Goal: Task Accomplishment & Management: Manage account settings

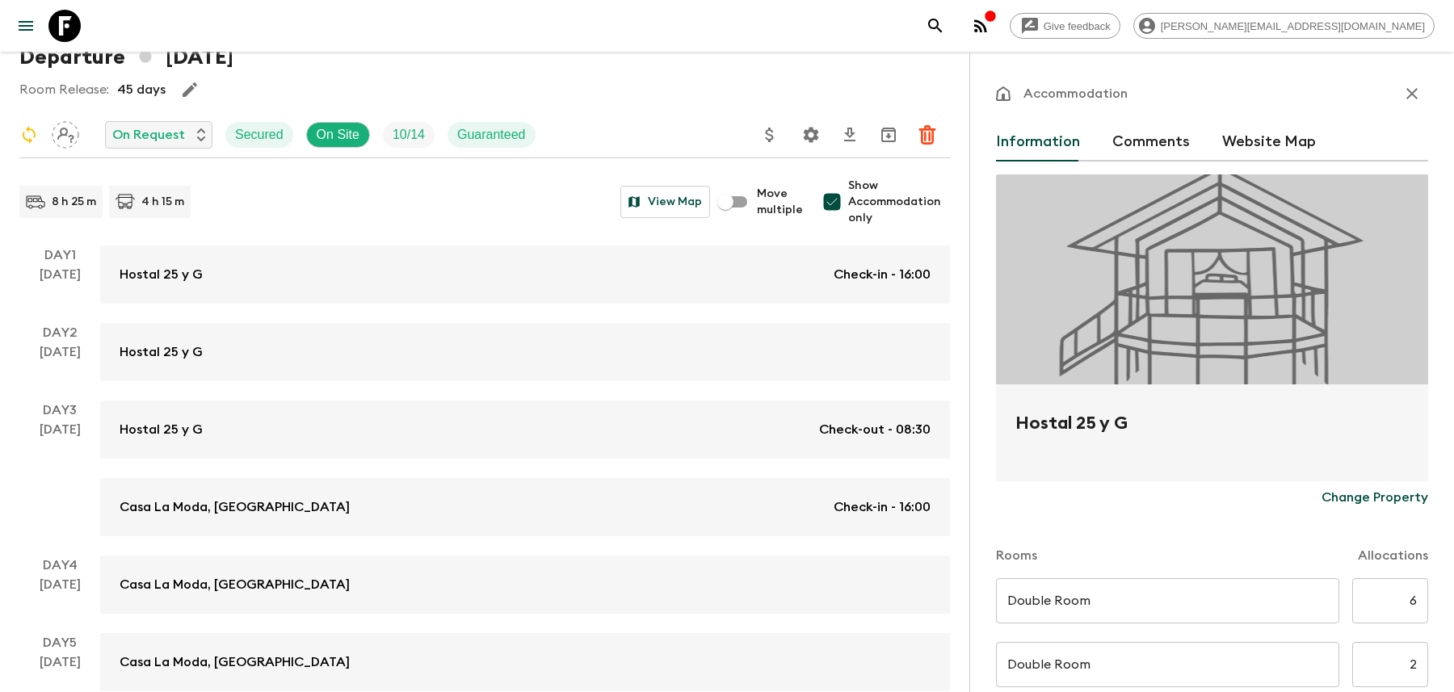
scroll to position [479, 0]
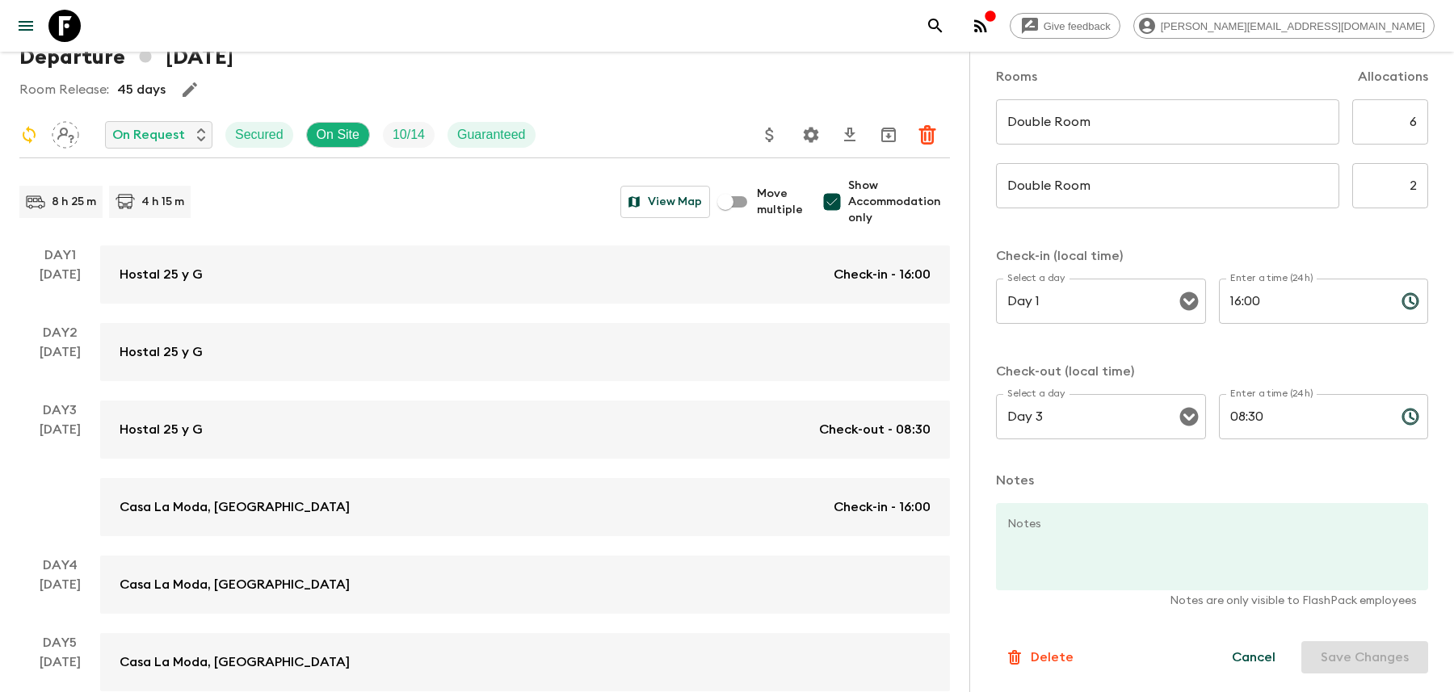
click at [952, 21] on button "search adventures" at bounding box center [935, 26] width 32 height 32
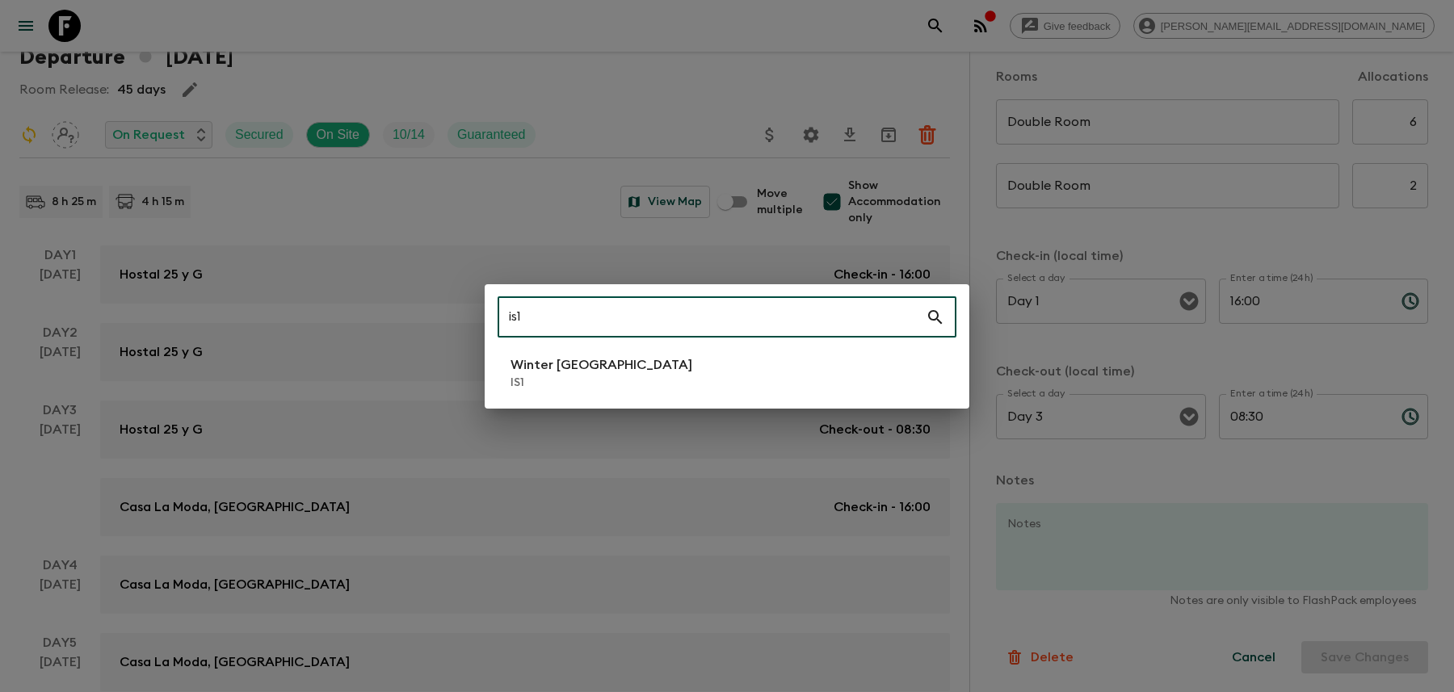
type input "is1"
click at [808, 376] on li "Winter Iceland IS1" at bounding box center [727, 373] width 459 height 45
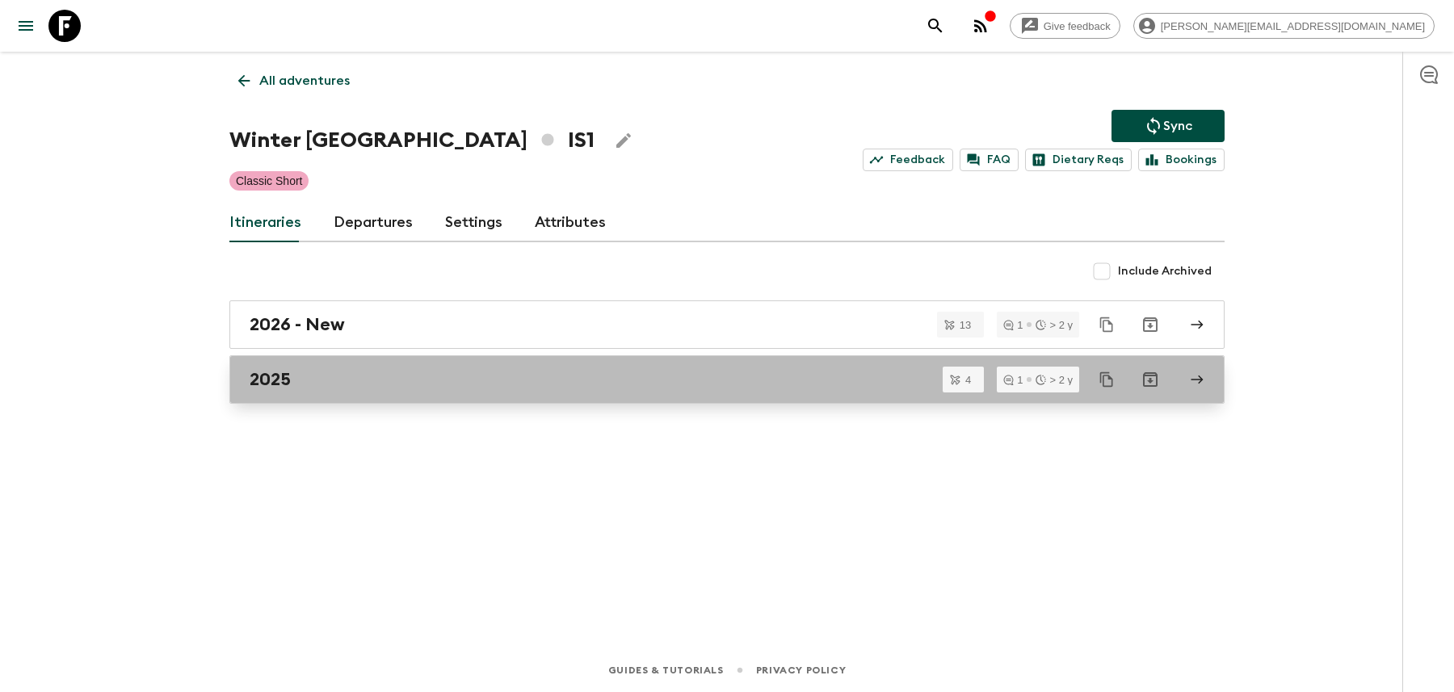
click at [374, 371] on div "2025" at bounding box center [712, 379] width 924 height 21
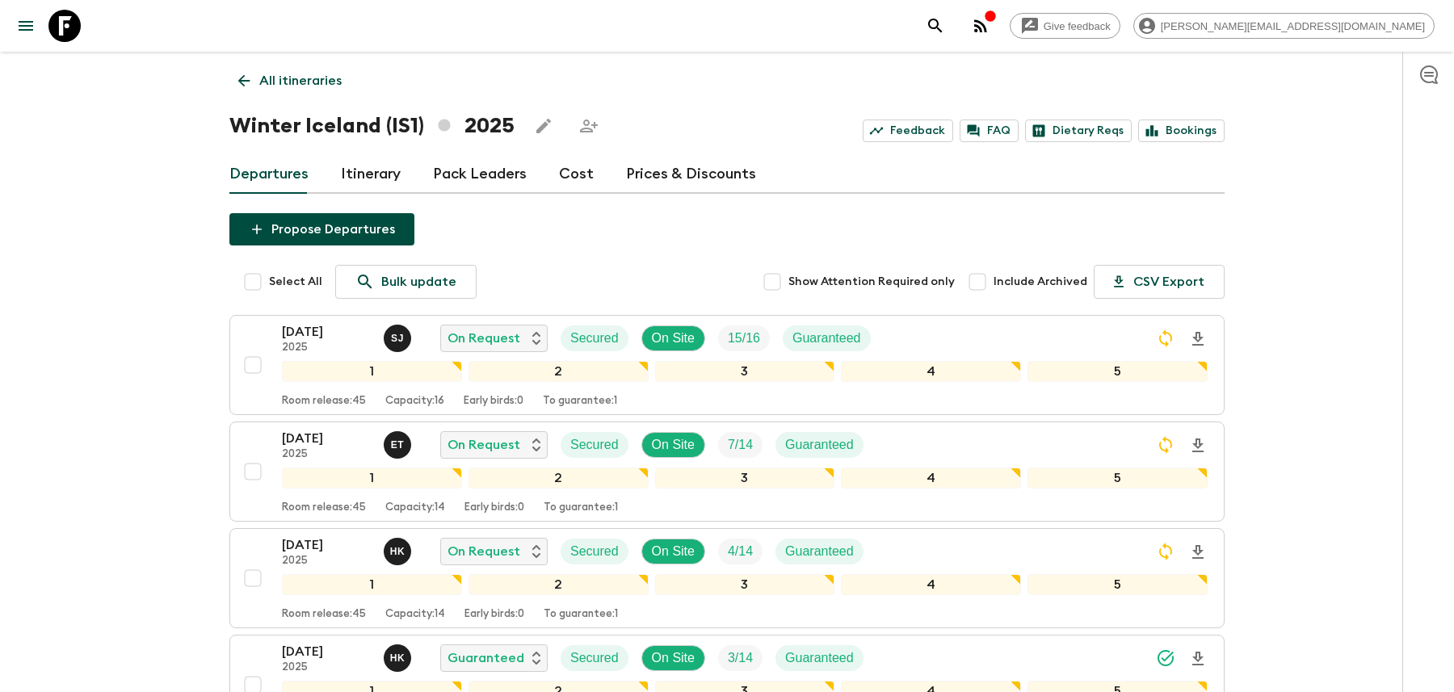
scroll to position [20, 0]
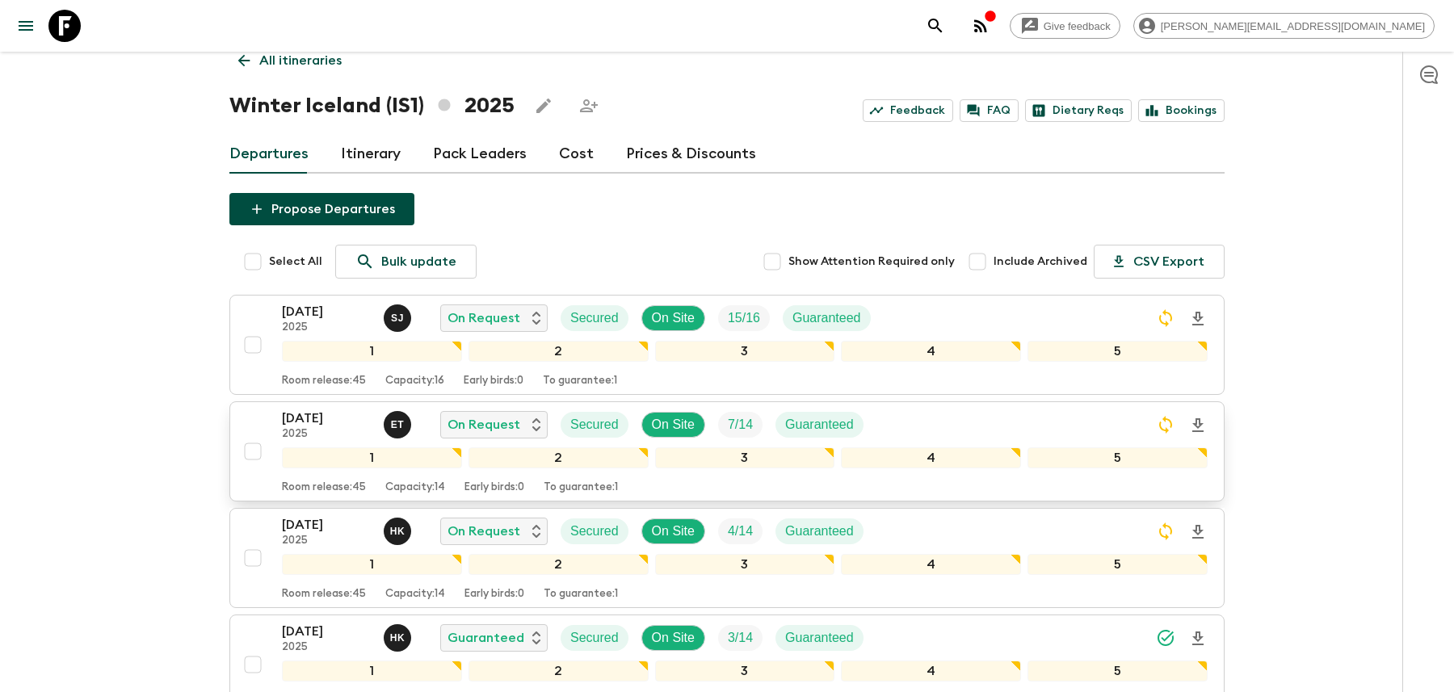
click at [1115, 416] on div "[DATE] 2025 E T On Request Secured On Site 7 / 14 Guaranteed" at bounding box center [745, 425] width 926 height 32
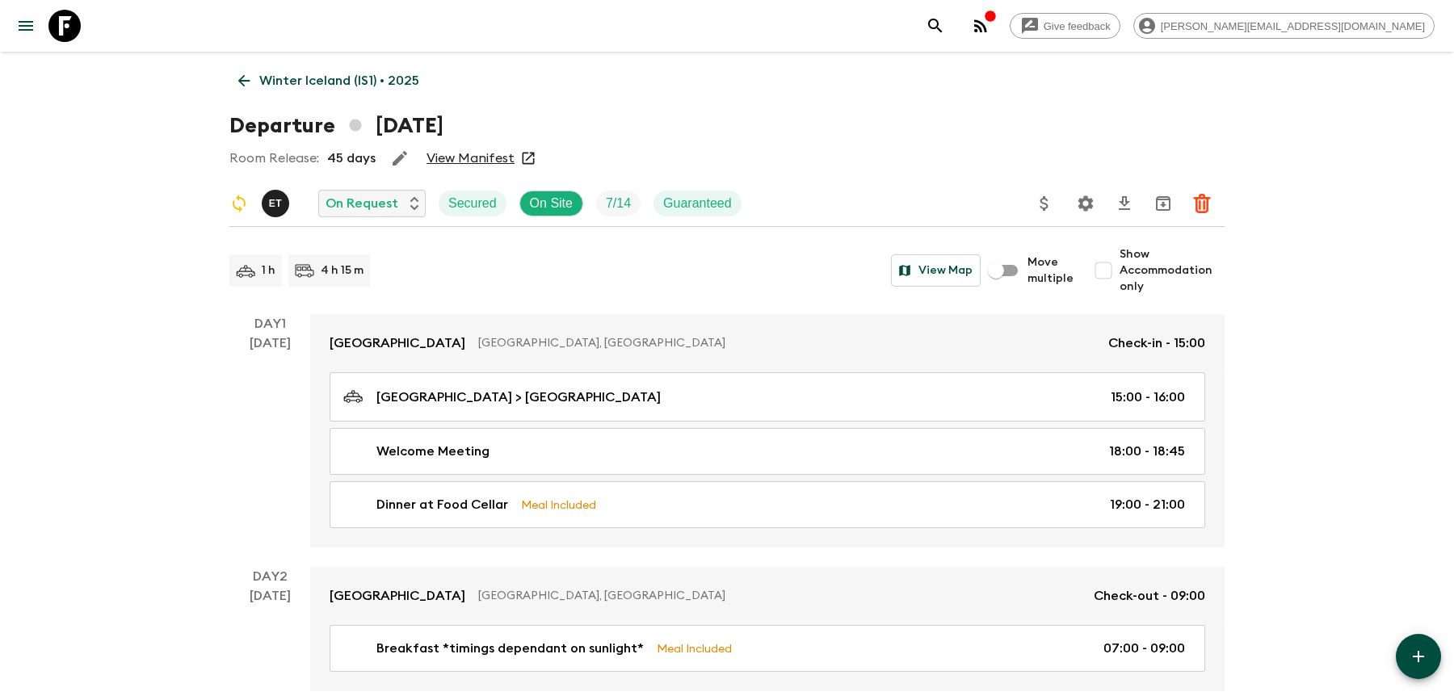
click at [1082, 201] on icon "Settings" at bounding box center [1085, 202] width 15 height 15
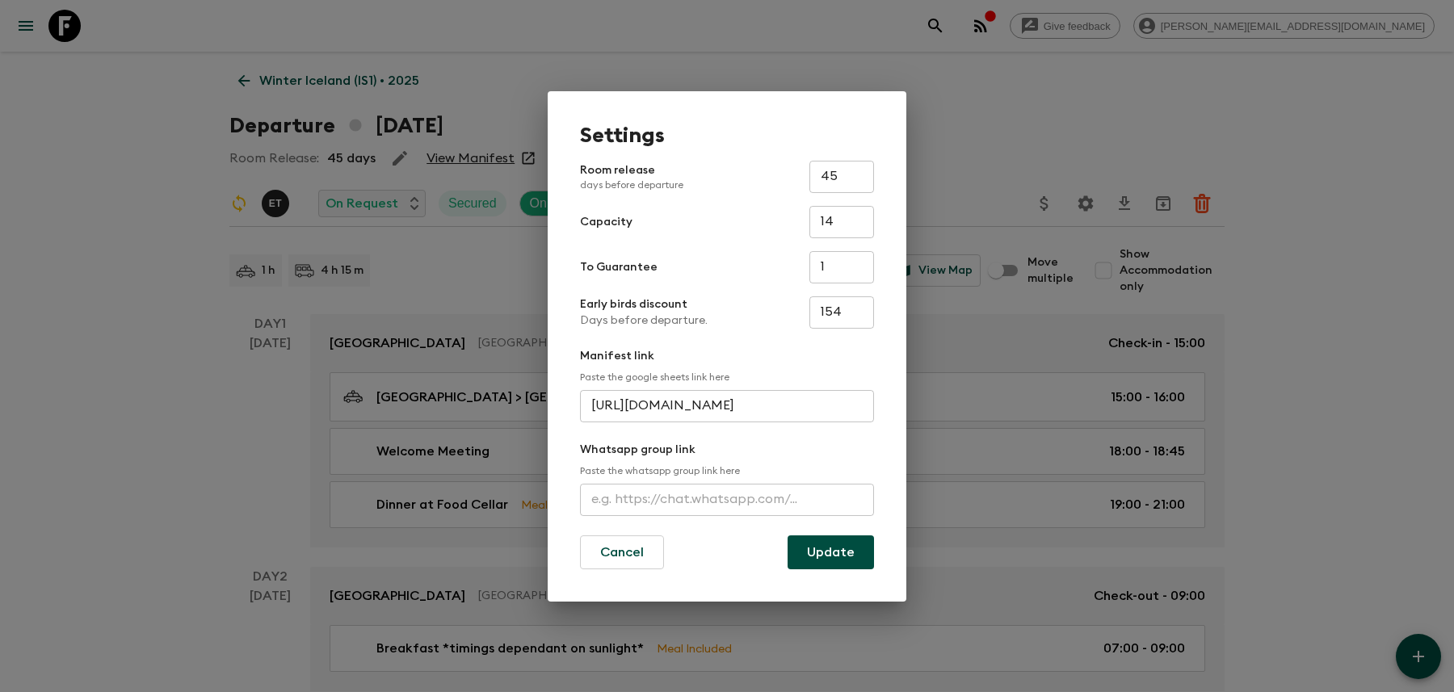
click at [691, 503] on input "text" at bounding box center [727, 500] width 294 height 32
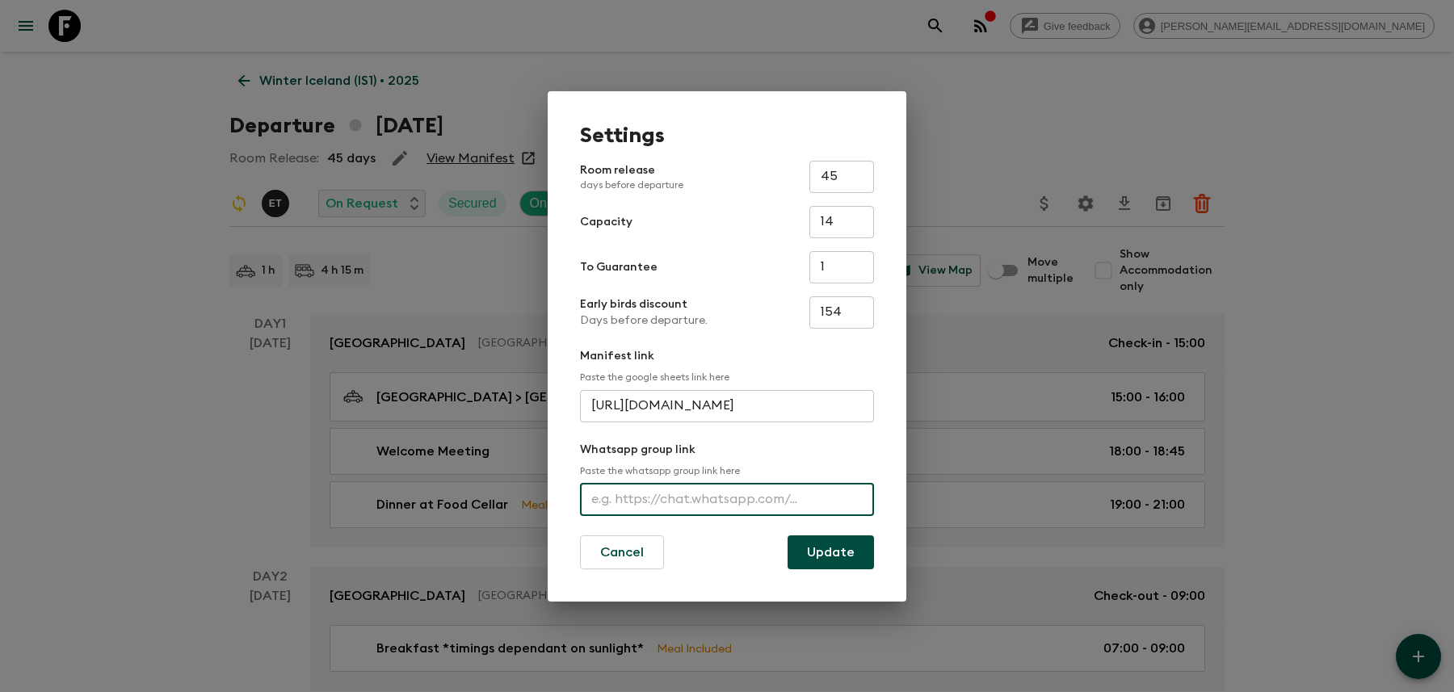
paste input "[URL][DOMAIN_NAME]"
type input "[URL][DOMAIN_NAME]"
click at [819, 570] on div "Settings Room release days before departure 45 ​ Capacity 14 ​ To Guarantee 1 ​…" at bounding box center [727, 346] width 359 height 511
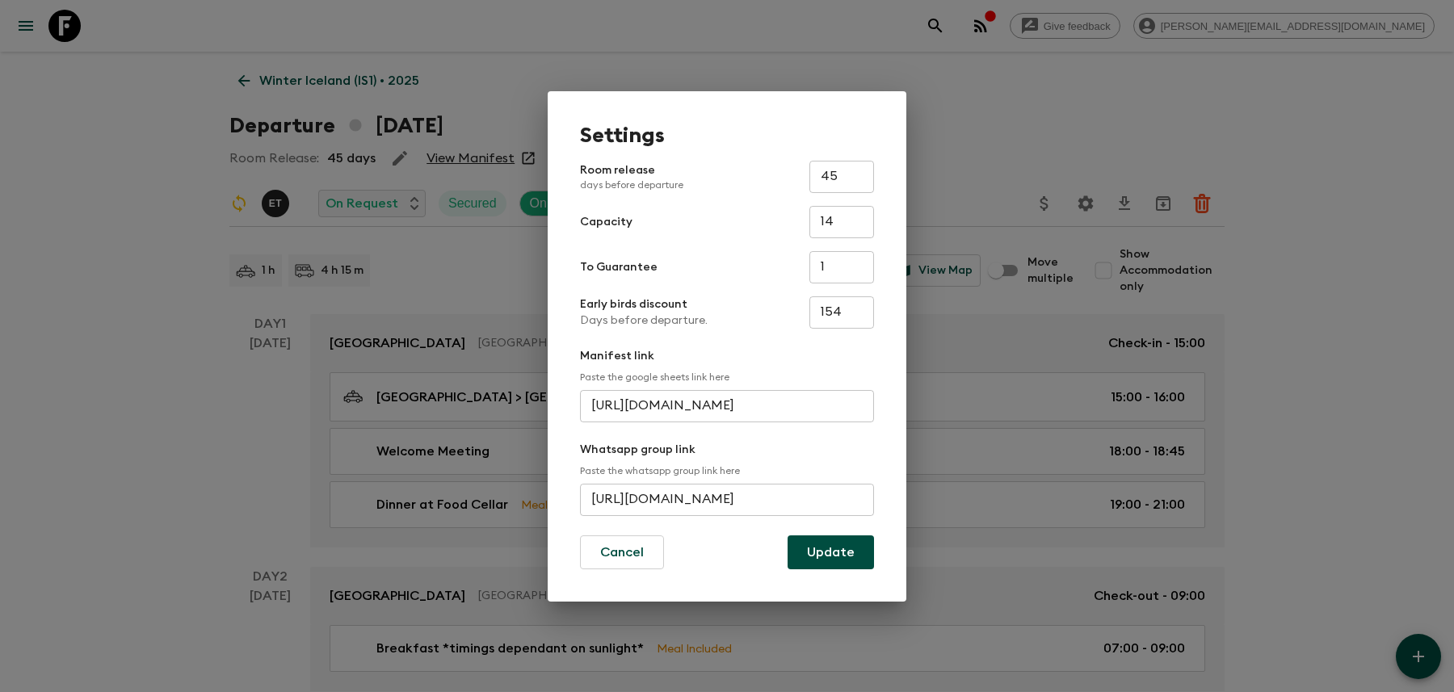
click at [820, 550] on button "Update" at bounding box center [831, 553] width 86 height 34
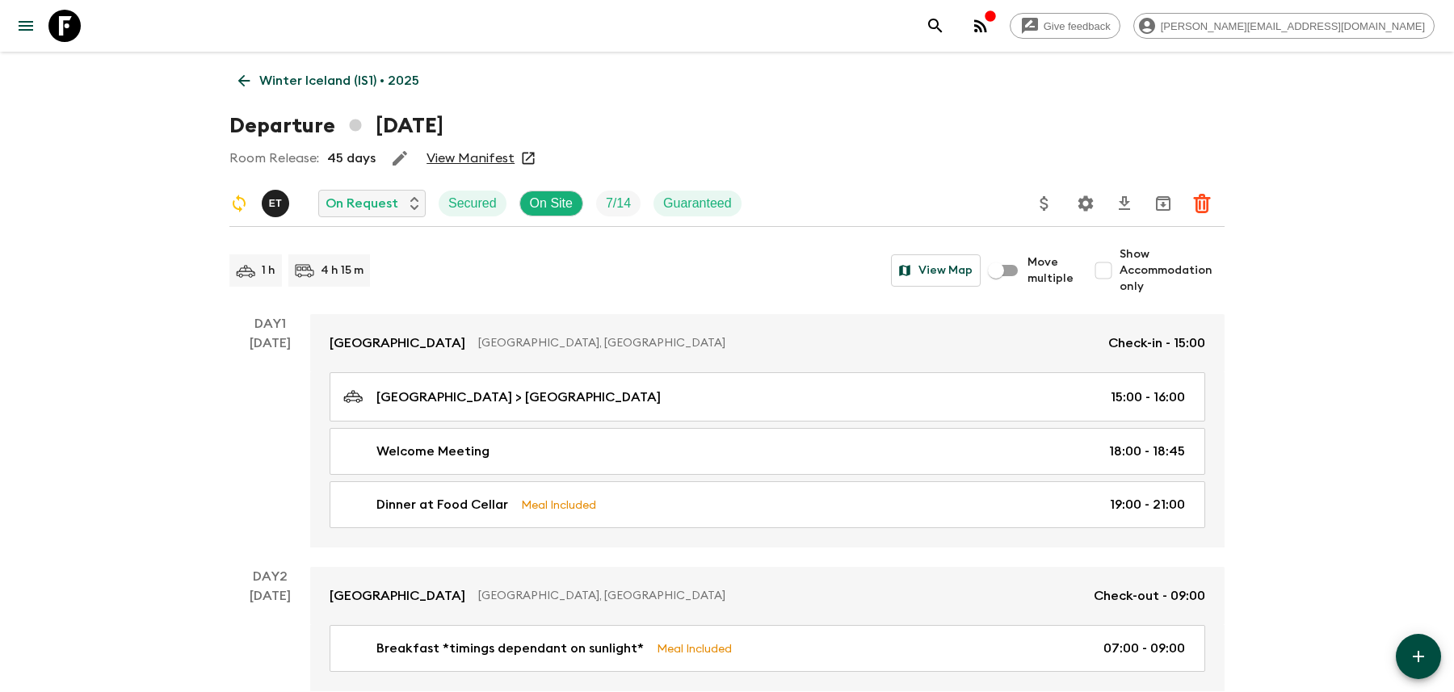
click at [945, 34] on icon "search adventures" at bounding box center [935, 25] width 19 height 19
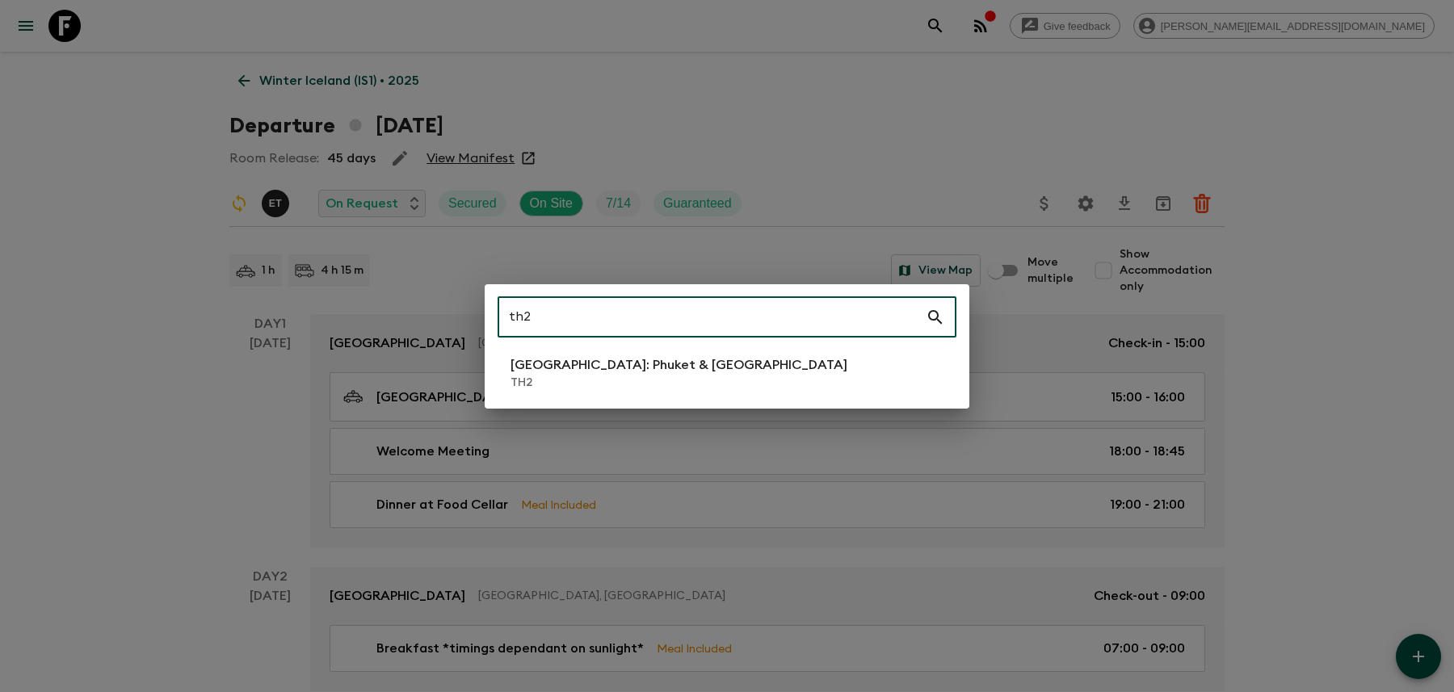
type input "th2"
click at [570, 358] on p "[GEOGRAPHIC_DATA]: Phuket & [GEOGRAPHIC_DATA]" at bounding box center [679, 364] width 337 height 19
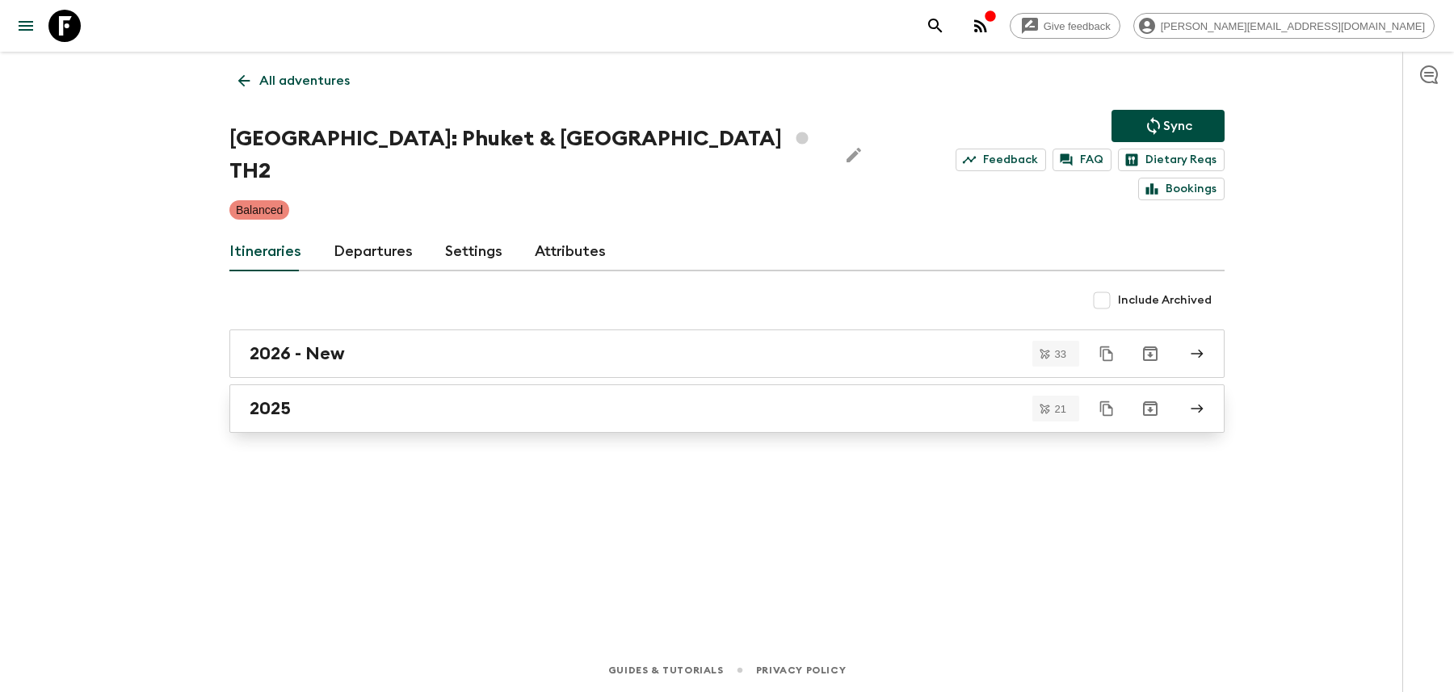
click at [315, 398] on div "2025" at bounding box center [712, 408] width 924 height 21
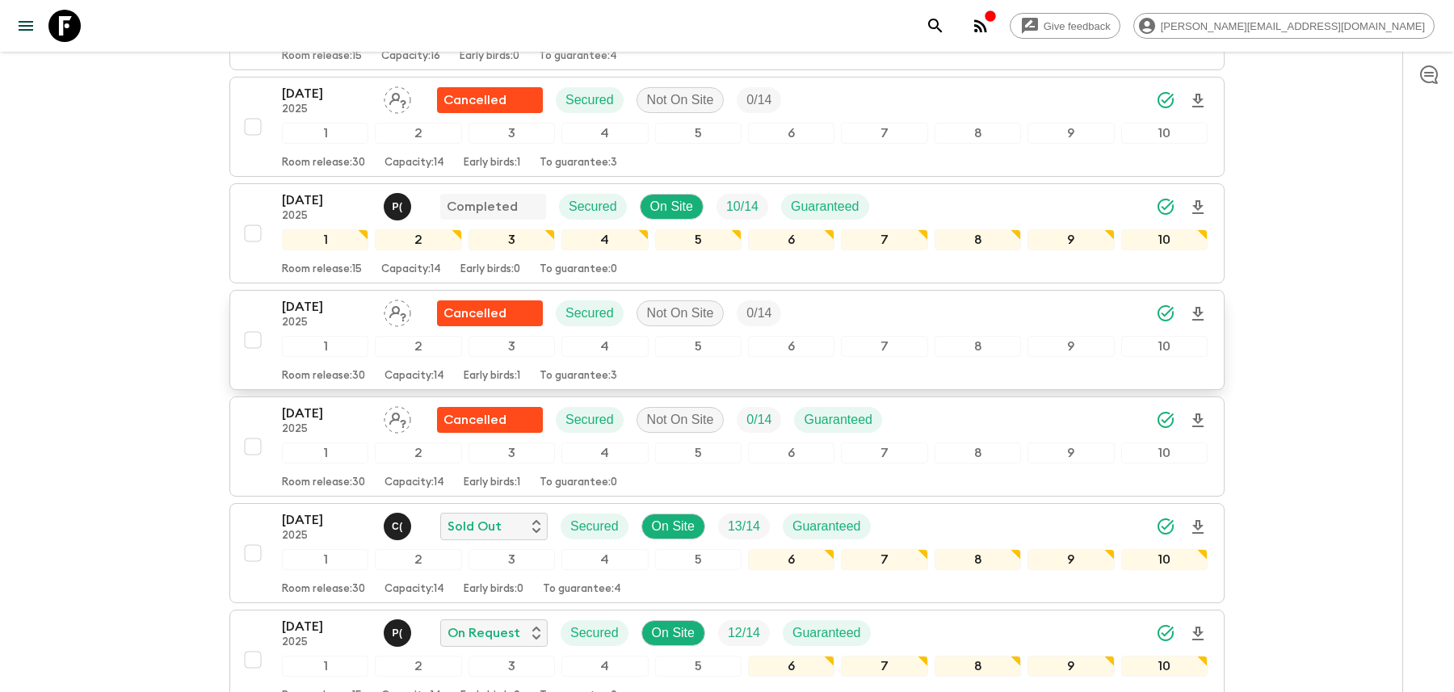
scroll to position [729, 0]
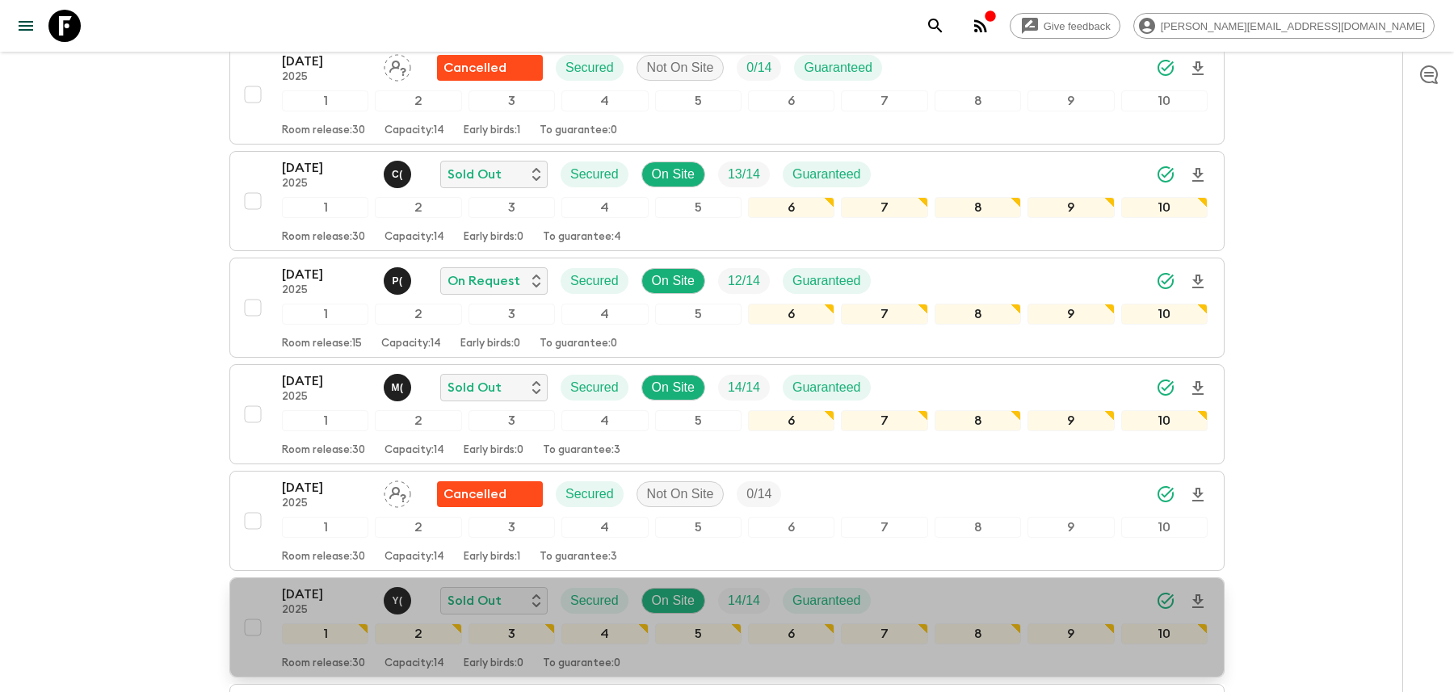
click at [916, 585] on div "[DATE] 2025 Y ( Sold Out Secured On Site 14 / 14 Guaranteed" at bounding box center [745, 601] width 926 height 32
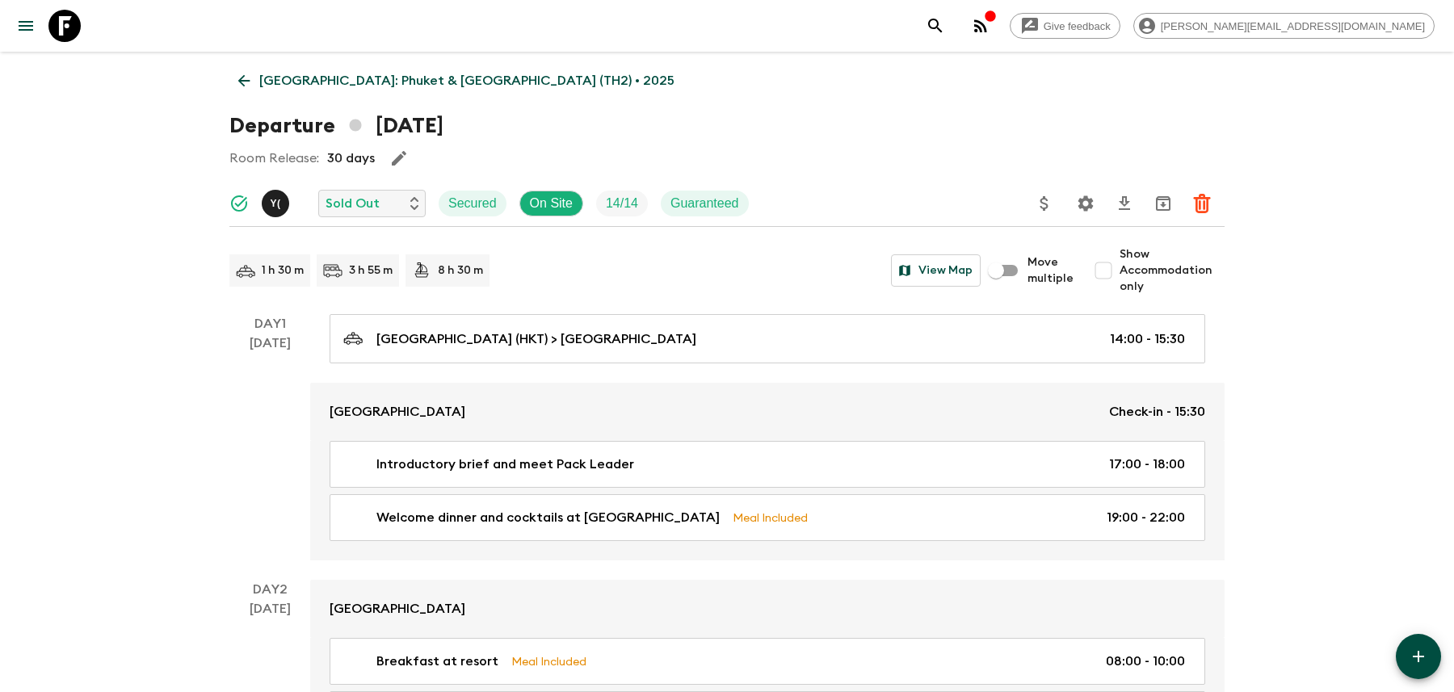
click at [1088, 203] on icon "Settings" at bounding box center [1085, 203] width 19 height 19
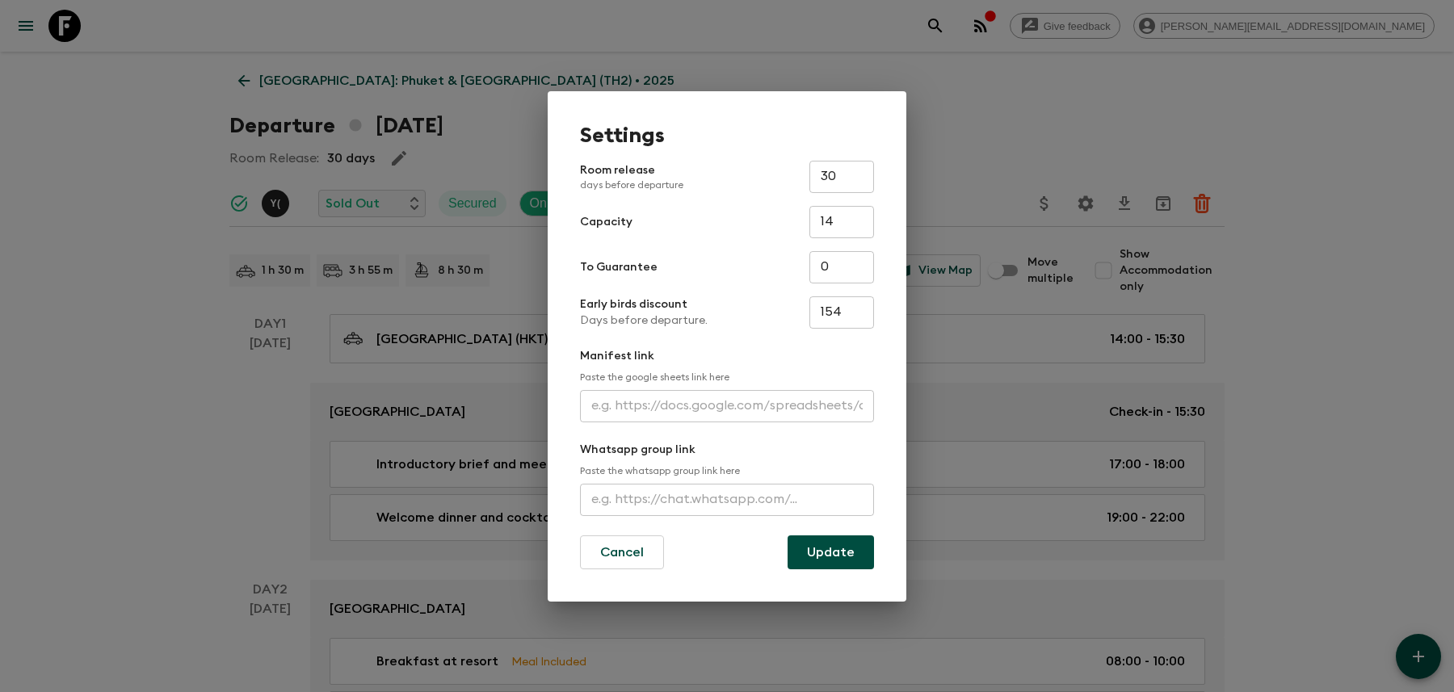
click at [784, 502] on input "text" at bounding box center [727, 500] width 294 height 32
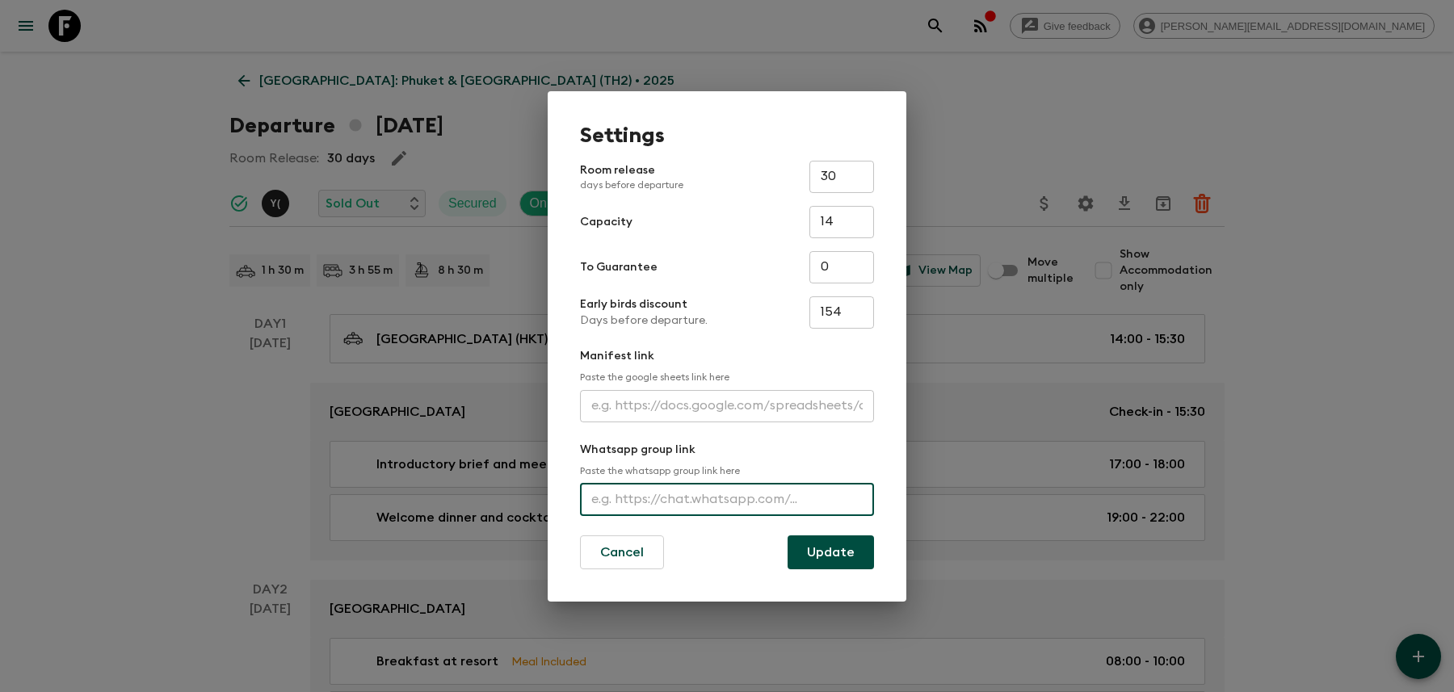
paste input "[URL][DOMAIN_NAME]"
type input "[URL][DOMAIN_NAME]"
click at [816, 546] on button "Update" at bounding box center [831, 553] width 86 height 34
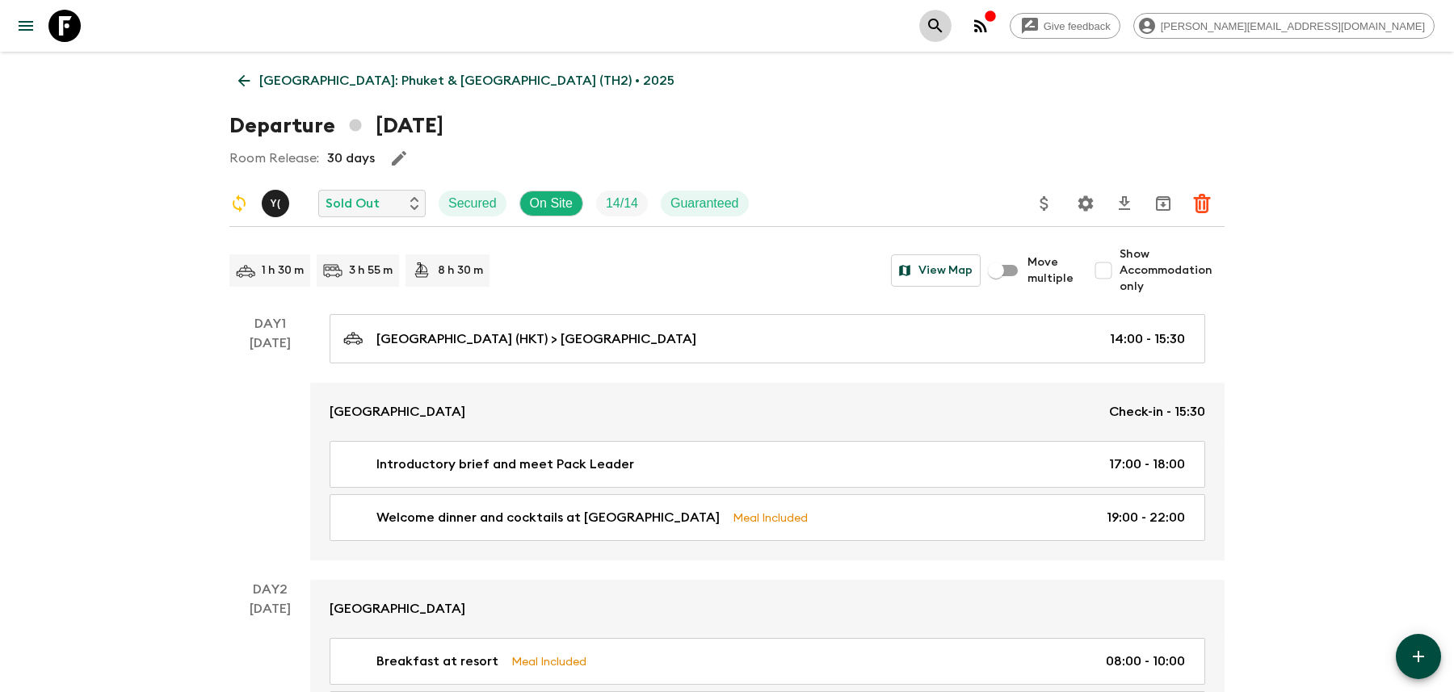
click at [945, 32] on icon "search adventures" at bounding box center [935, 25] width 19 height 19
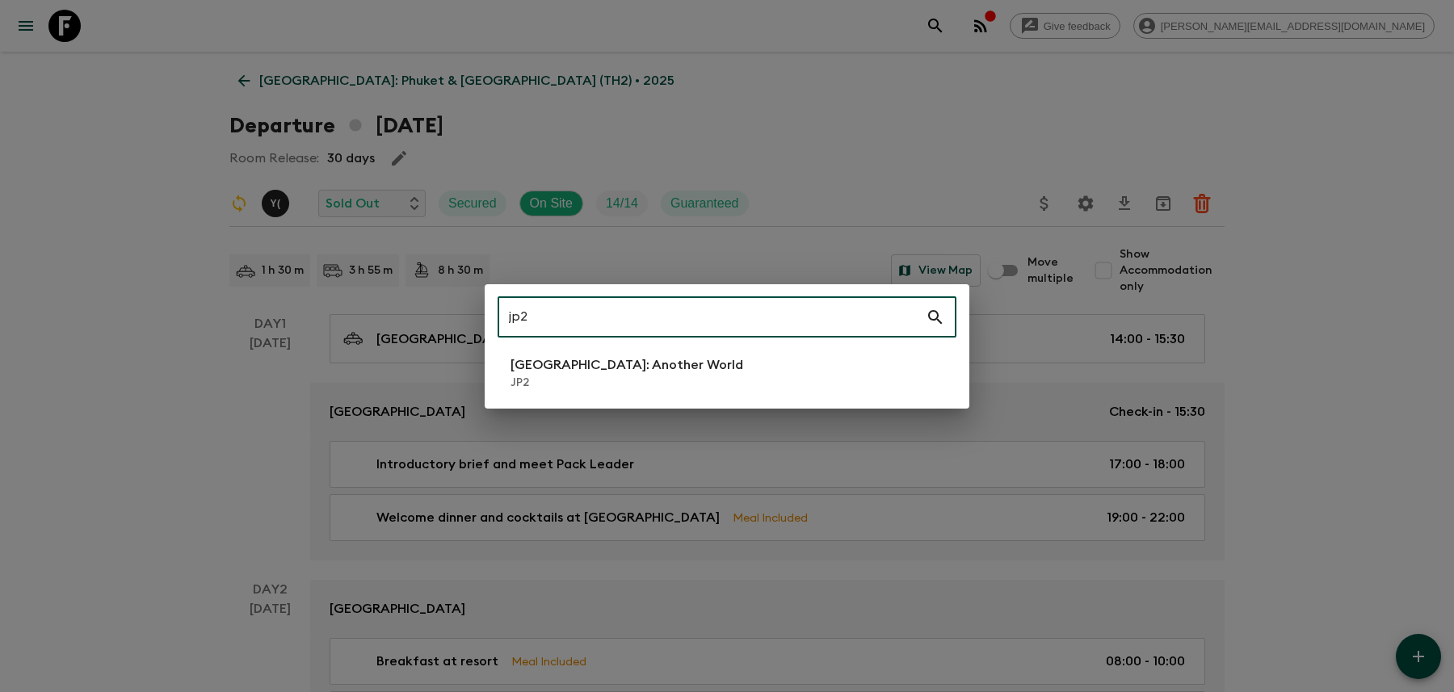
type input "jp2"
click at [607, 378] on p "JP2" at bounding box center [627, 383] width 233 height 16
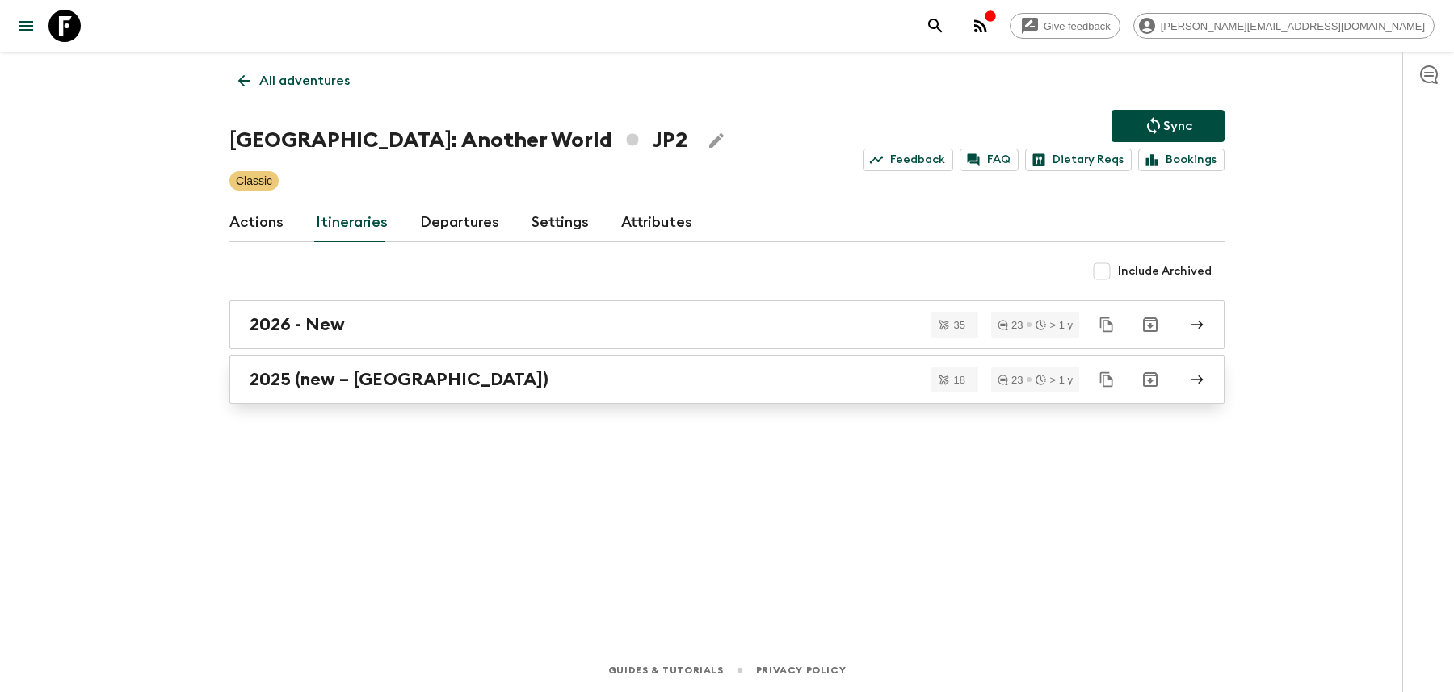
click at [612, 374] on div "2025 (new – [GEOGRAPHIC_DATA])" at bounding box center [712, 379] width 924 height 21
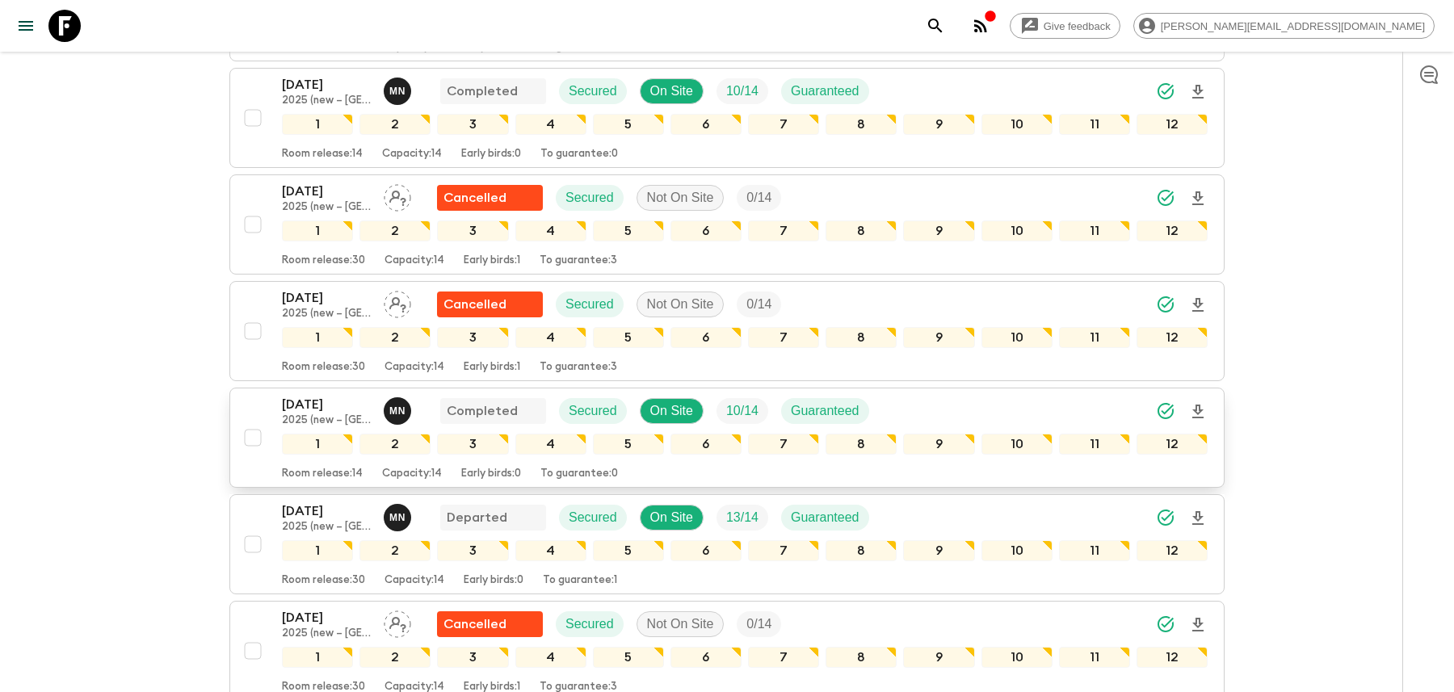
scroll to position [709, 0]
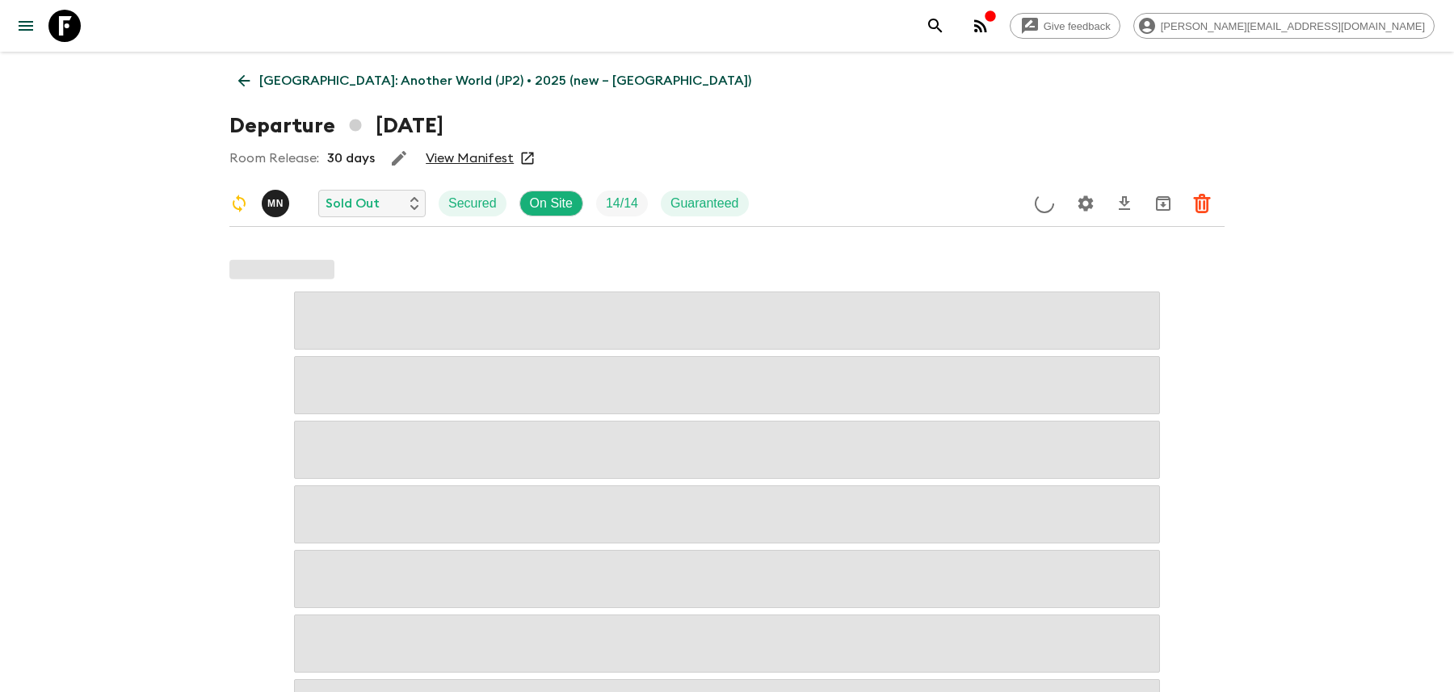
click at [1087, 200] on icon "Settings" at bounding box center [1085, 202] width 15 height 15
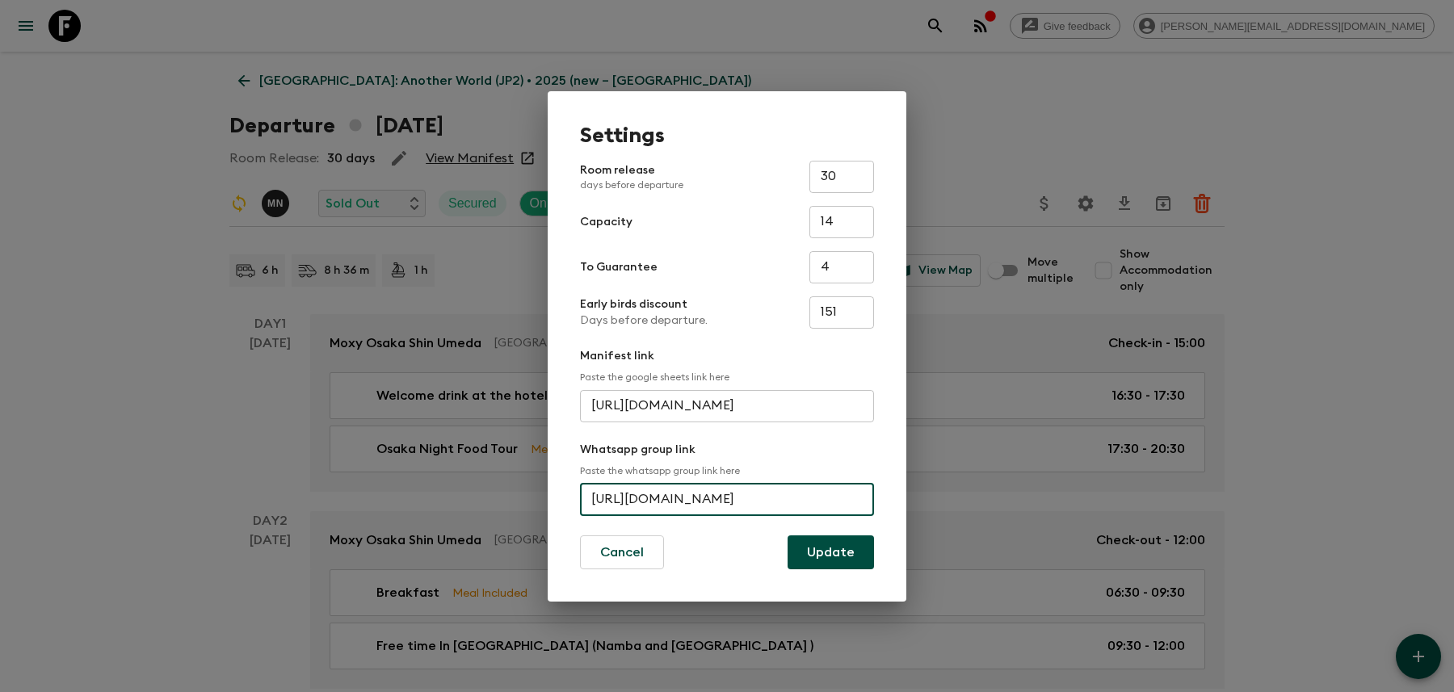
click at [711, 502] on input "[URL][DOMAIN_NAME]" at bounding box center [727, 500] width 294 height 32
paste input "HshIaSEa0SeGj4YorLrDC4"
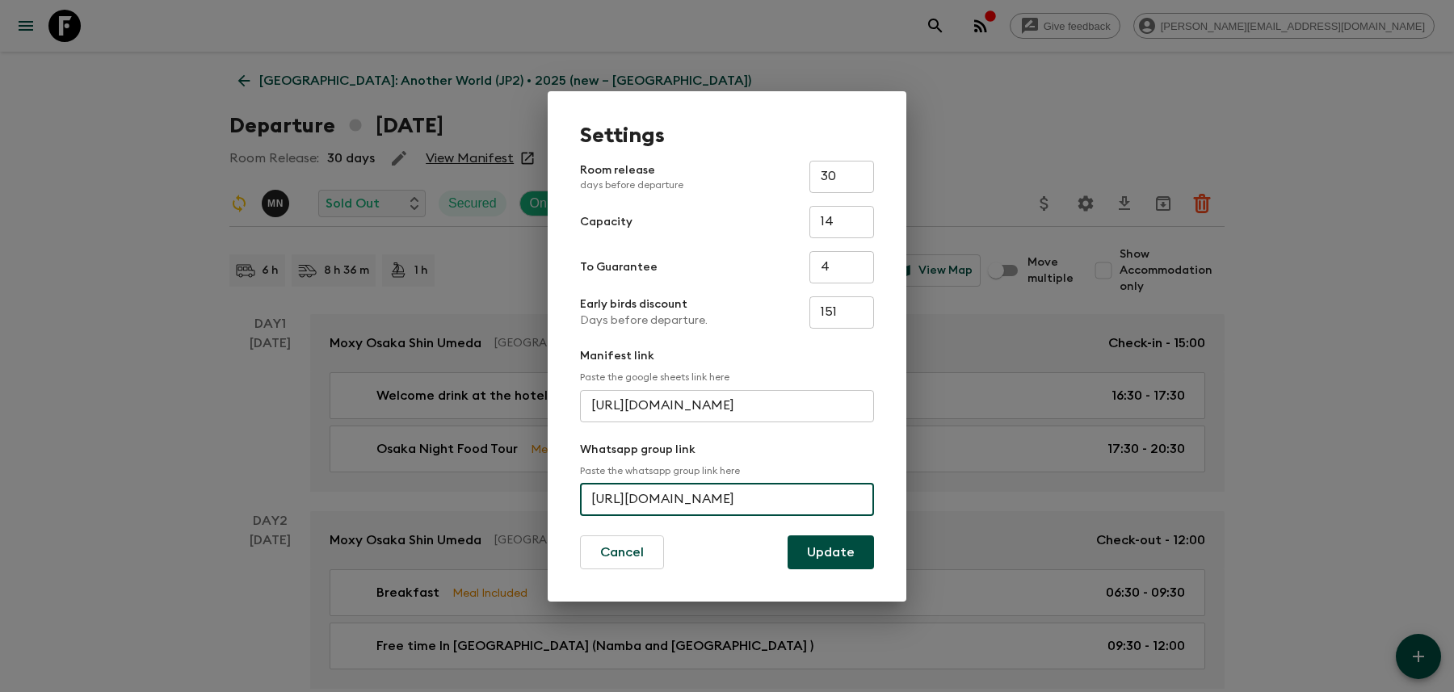
type input "[URL][DOMAIN_NAME]"
click at [813, 549] on button "Update" at bounding box center [831, 553] width 86 height 34
